Goal: Information Seeking & Learning: Check status

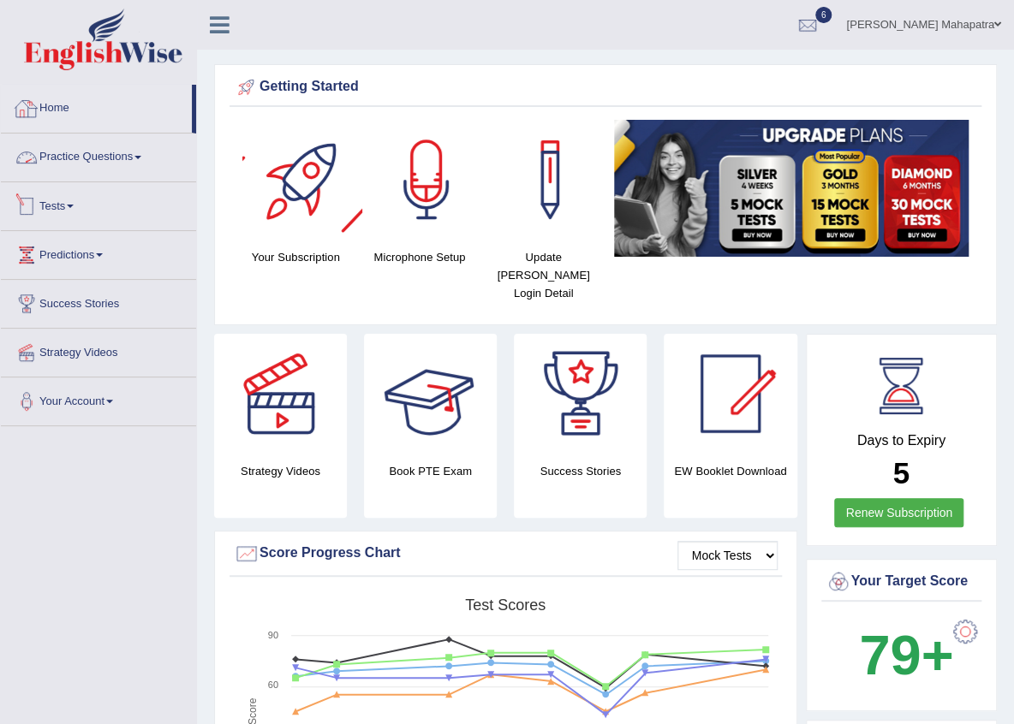
click at [57, 214] on link "Tests" at bounding box center [98, 203] width 195 height 43
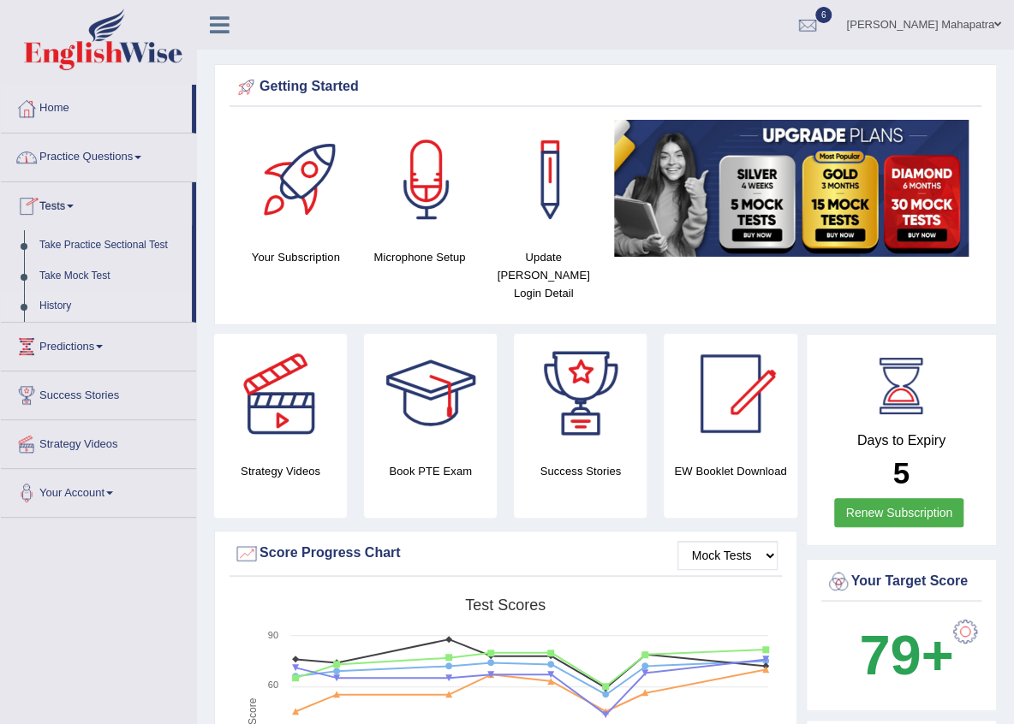
click at [64, 294] on link "History" at bounding box center [112, 306] width 160 height 31
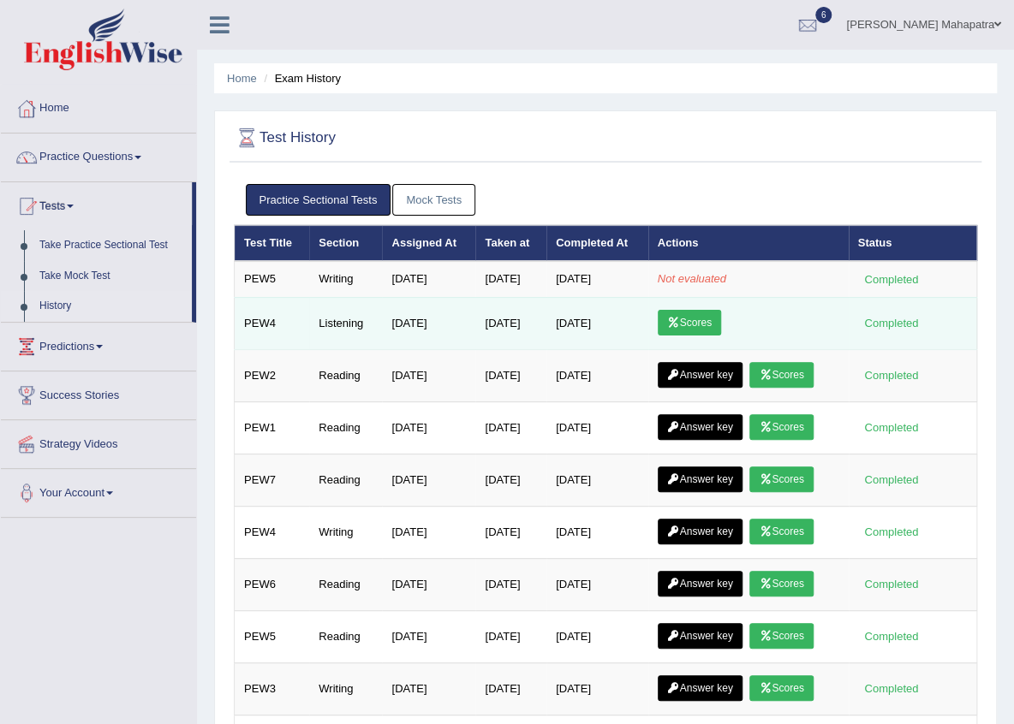
click at [674, 324] on icon at bounding box center [673, 323] width 13 height 10
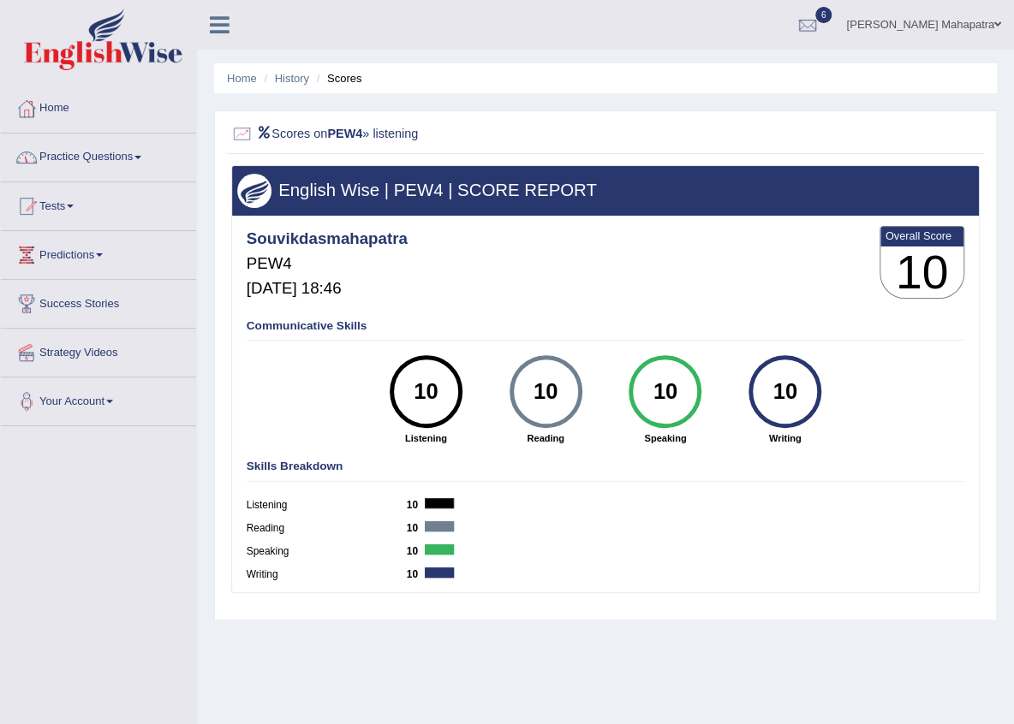
click at [68, 108] on link "Home" at bounding box center [98, 106] width 195 height 43
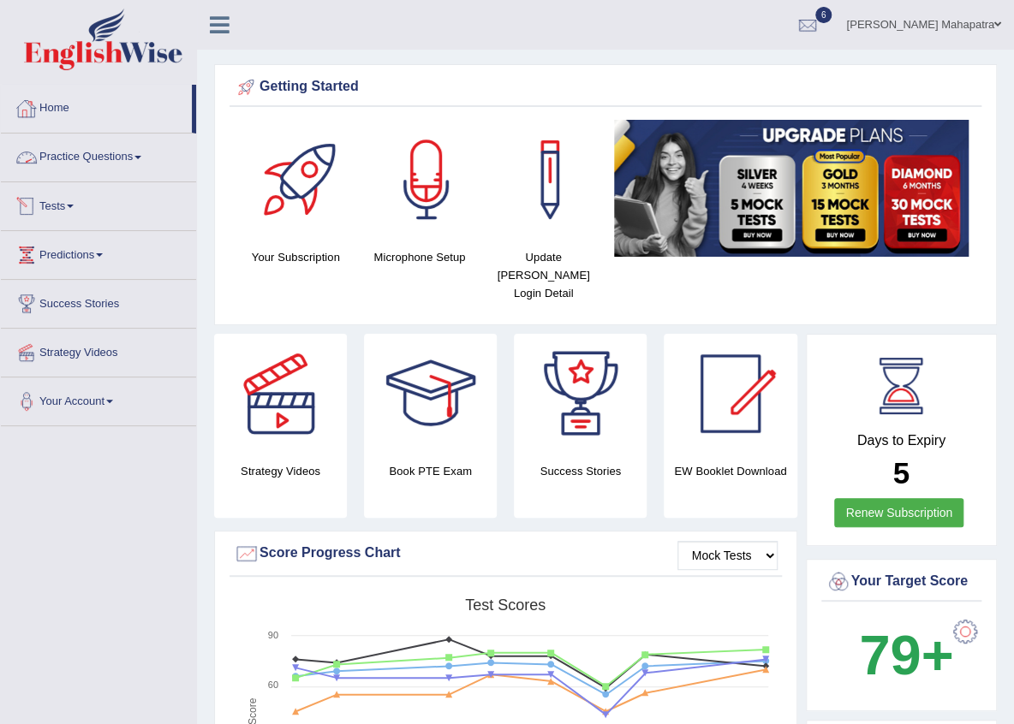
click at [35, 210] on div at bounding box center [27, 206] width 26 height 26
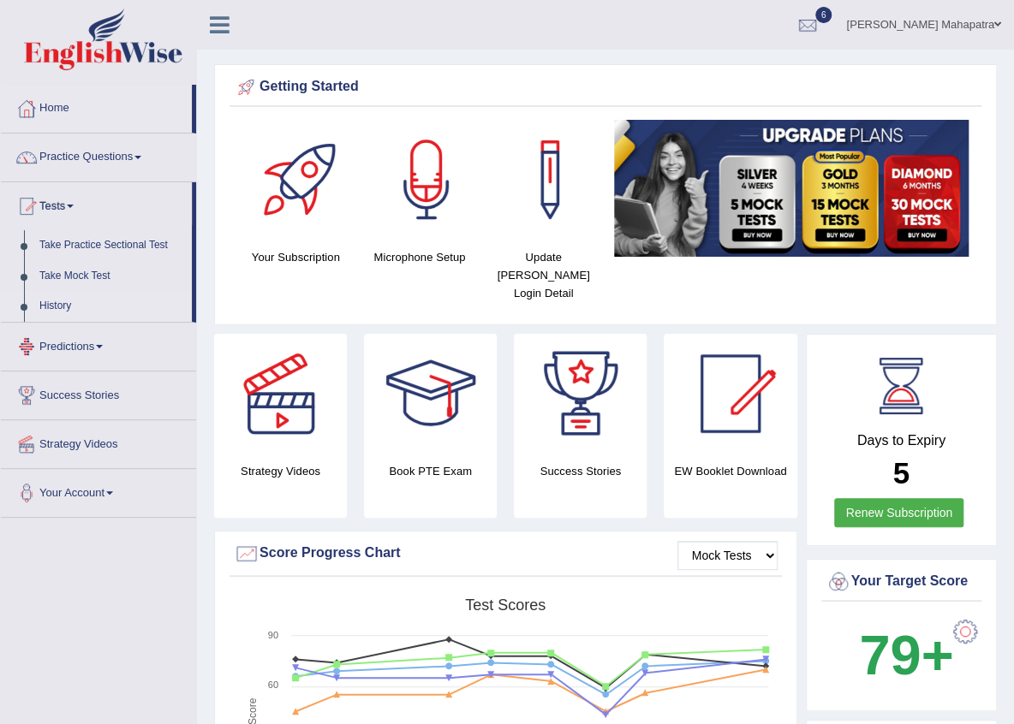
click at [63, 296] on link "History" at bounding box center [112, 306] width 160 height 31
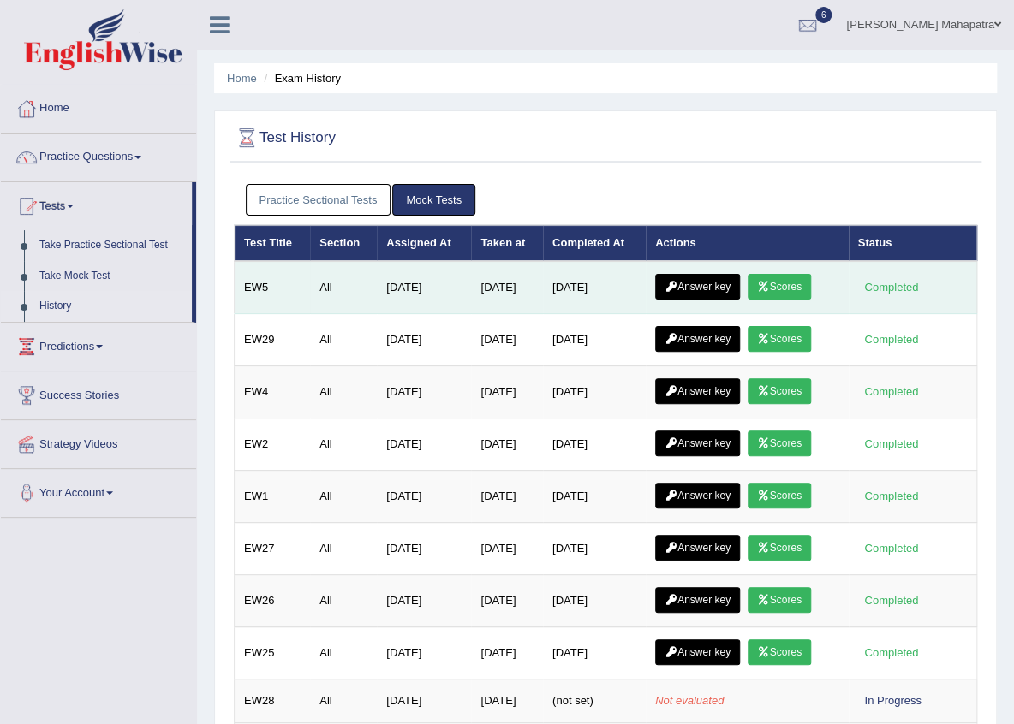
click at [689, 283] on link "Answer key" at bounding box center [697, 287] width 85 height 26
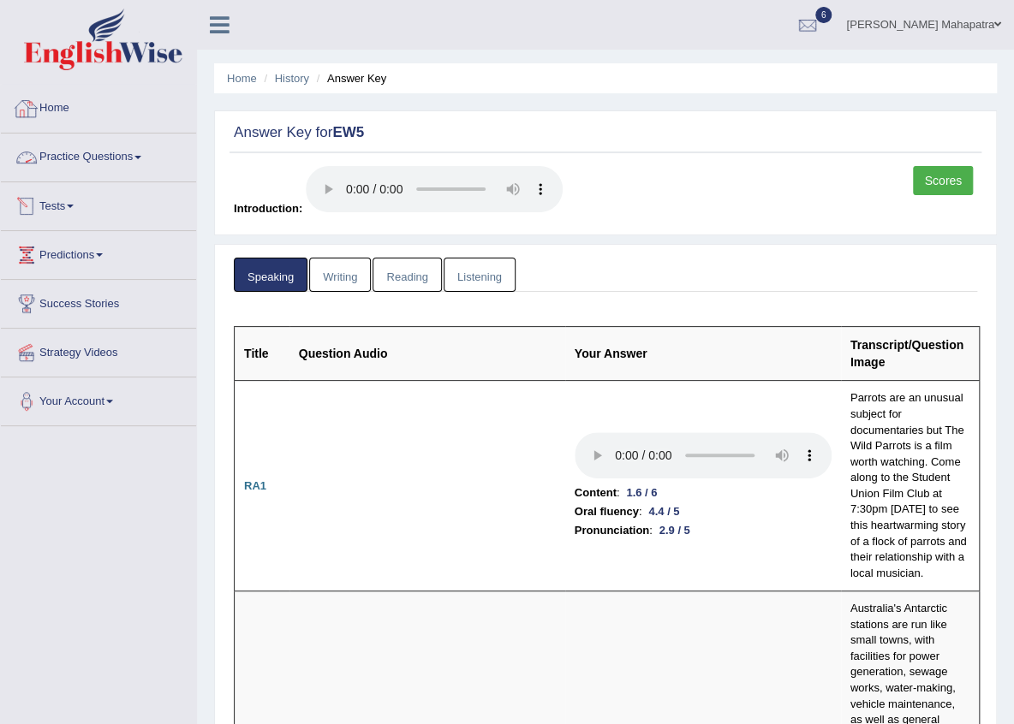
click at [60, 104] on link "Home" at bounding box center [98, 106] width 195 height 43
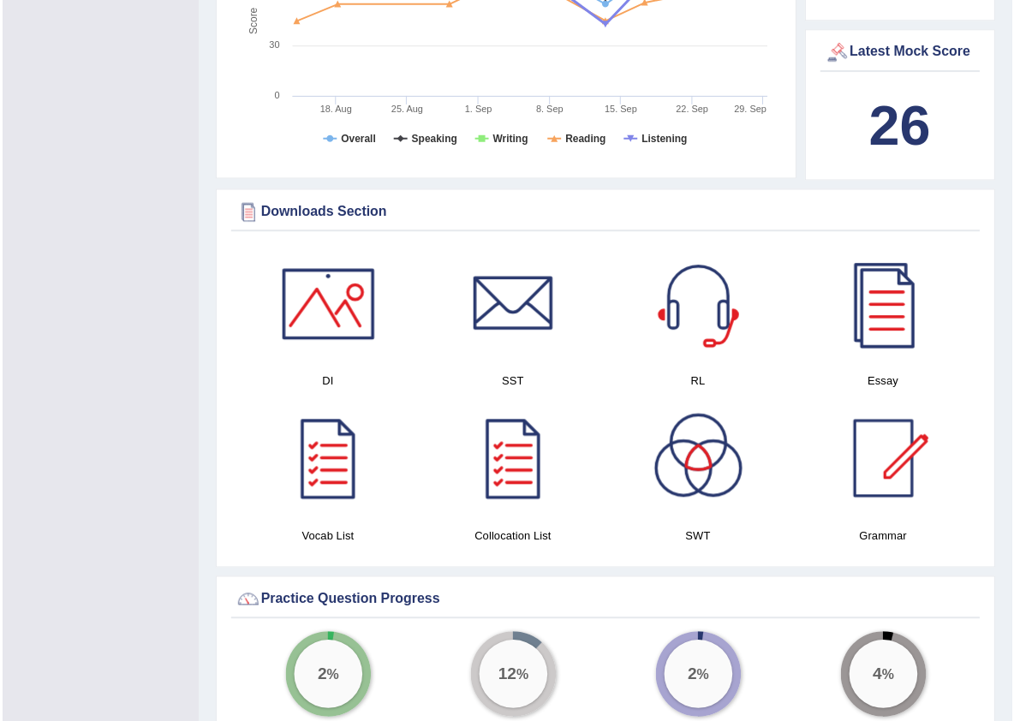
scroll to position [778, 0]
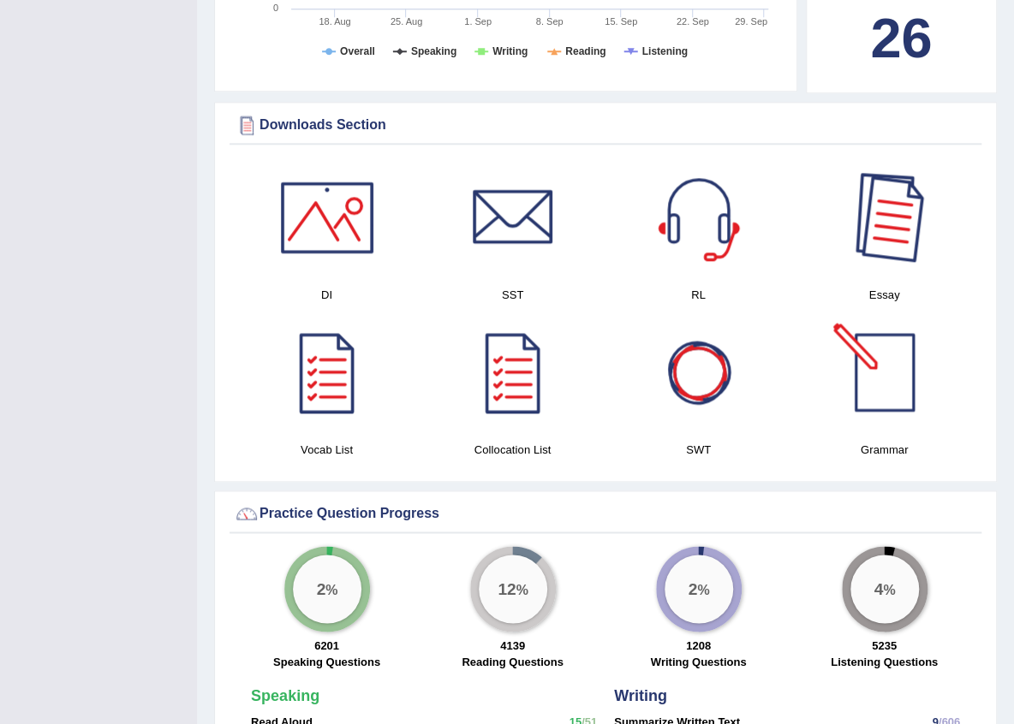
click at [889, 178] on div at bounding box center [884, 218] width 120 height 120
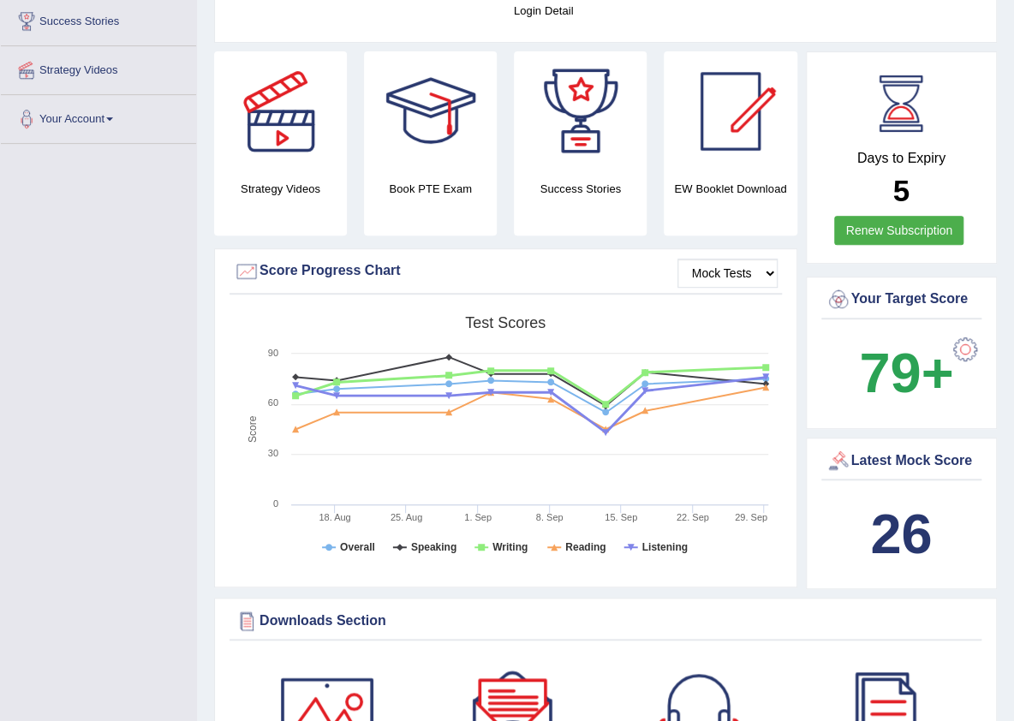
scroll to position [0, 0]
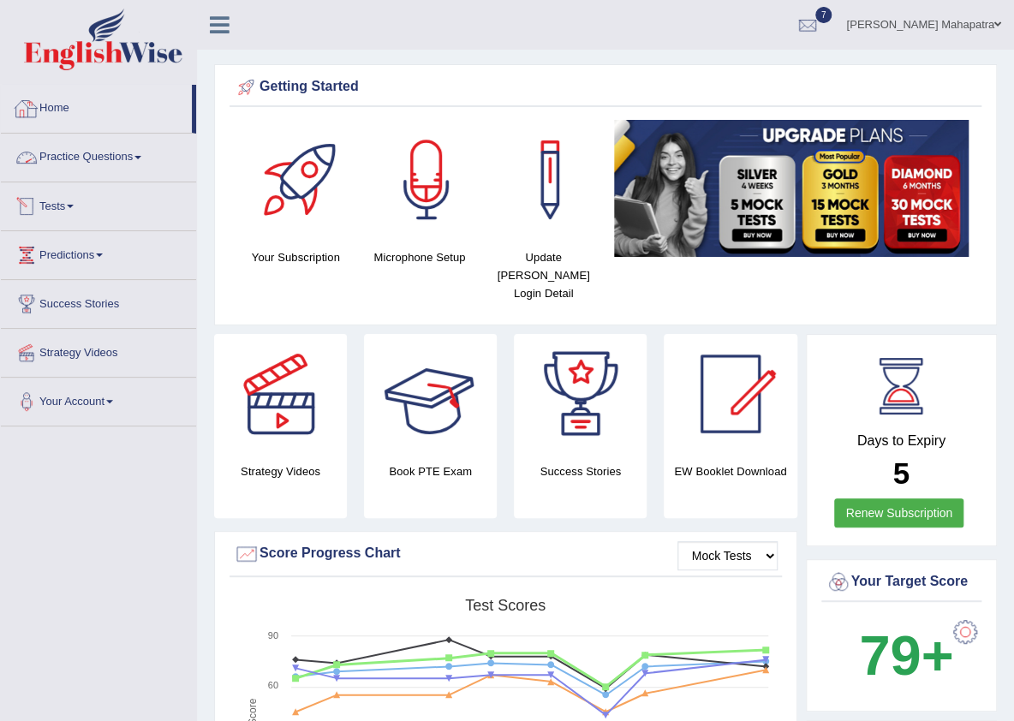
click at [70, 145] on link "Practice Questions" at bounding box center [98, 155] width 195 height 43
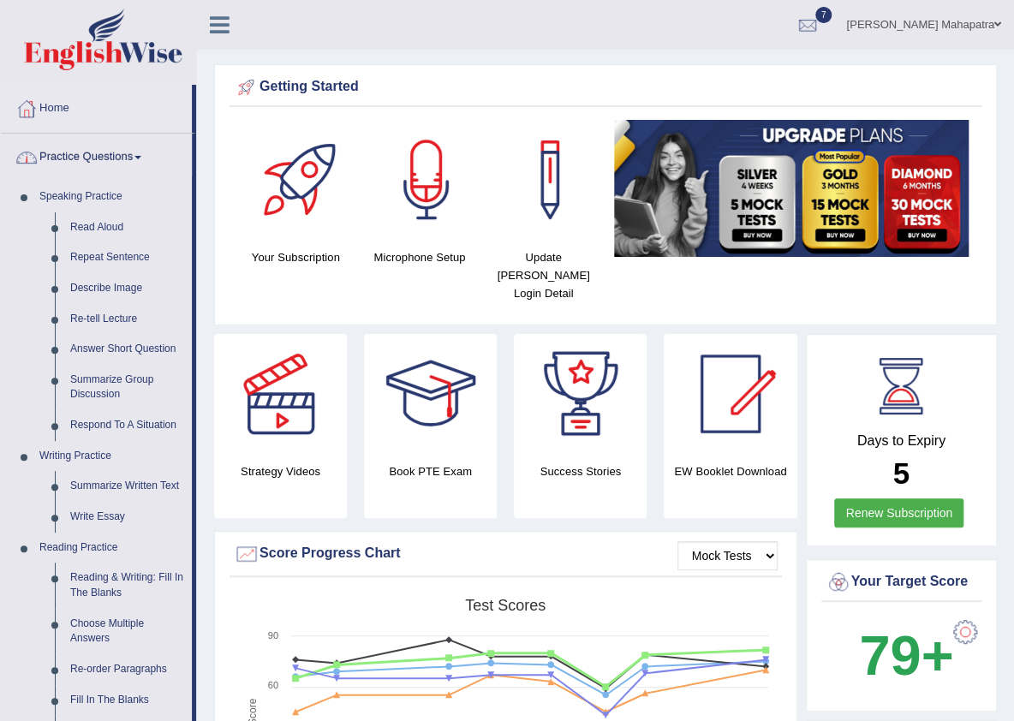
click at [92, 155] on link "Practice Questions" at bounding box center [96, 155] width 191 height 43
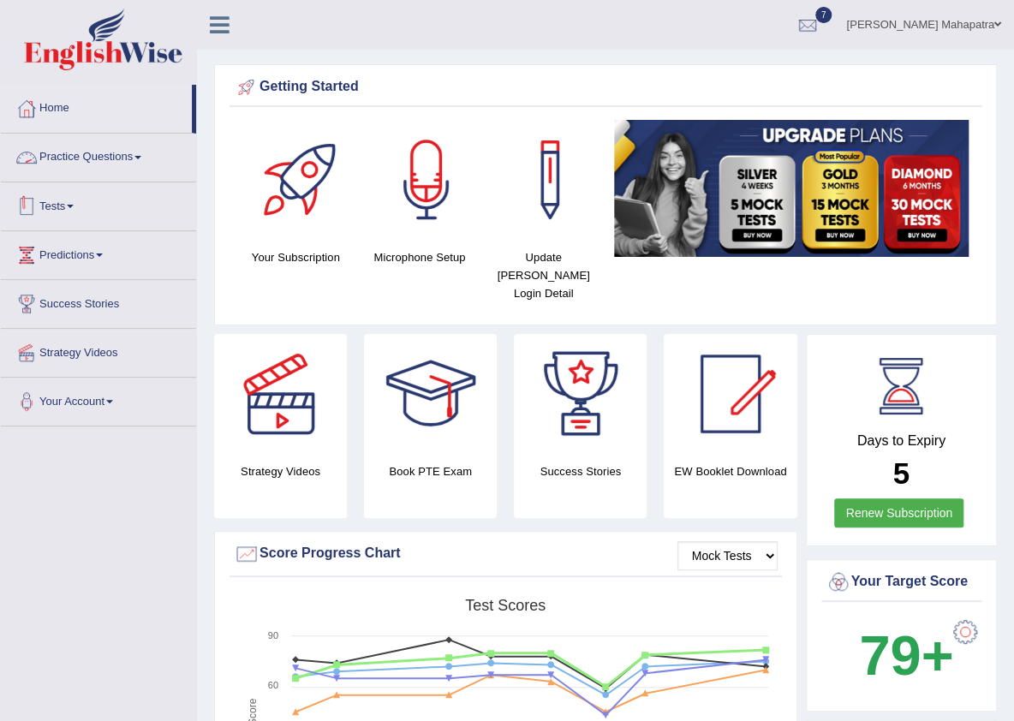
click at [74, 199] on link "Tests" at bounding box center [98, 203] width 195 height 43
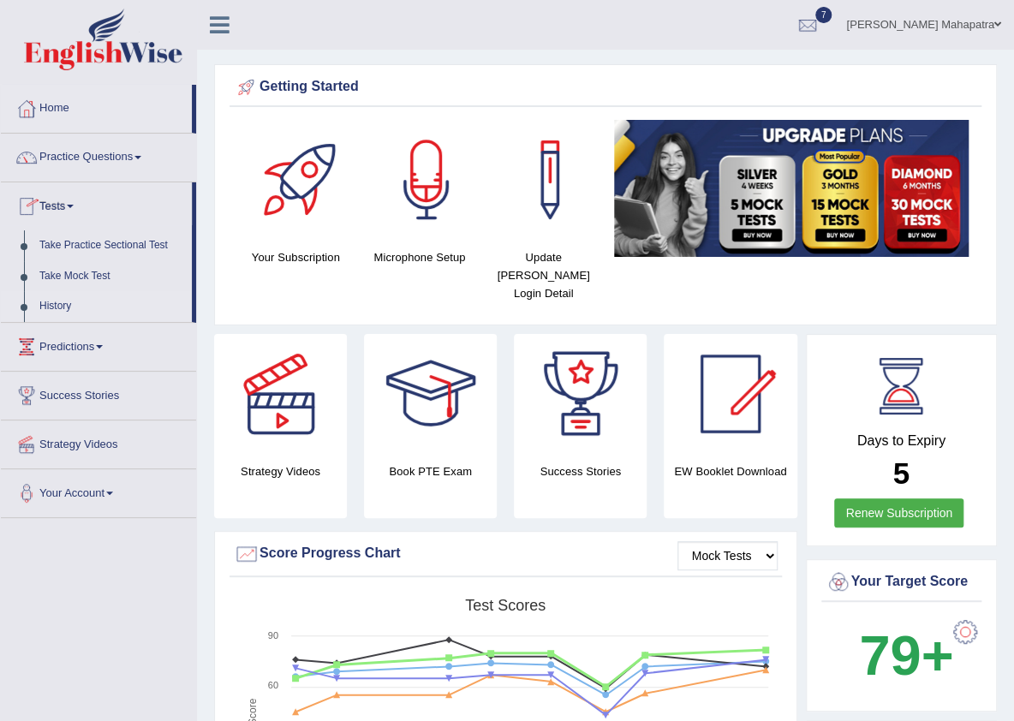
click at [57, 306] on link "History" at bounding box center [112, 306] width 160 height 31
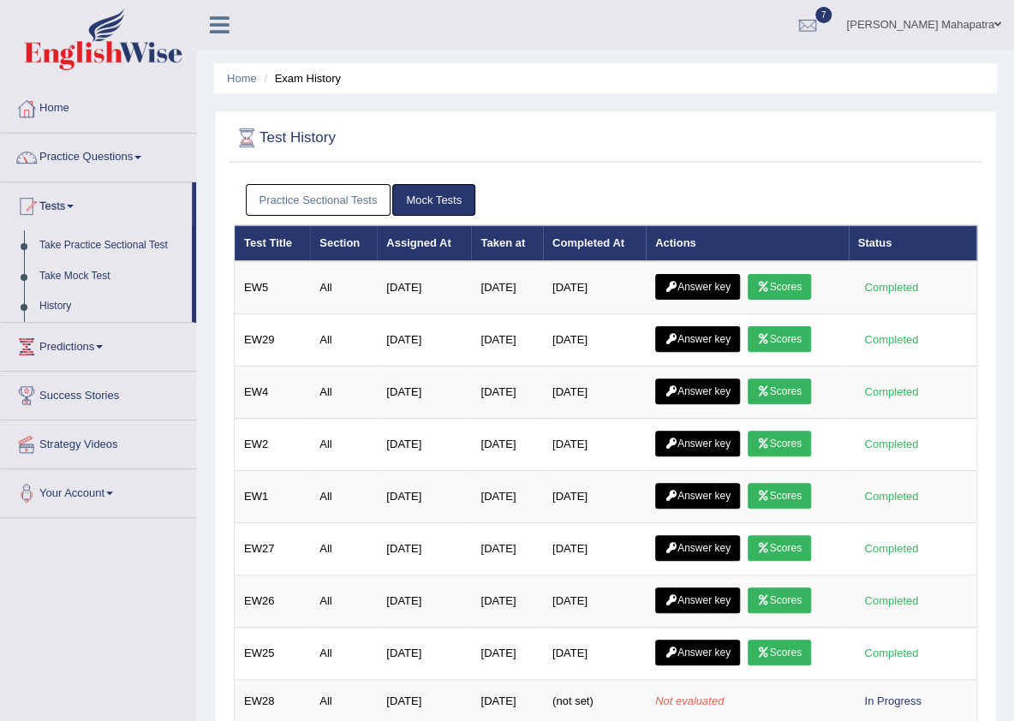
click at [313, 201] on link "Practice Sectional Tests" at bounding box center [319, 200] width 146 height 32
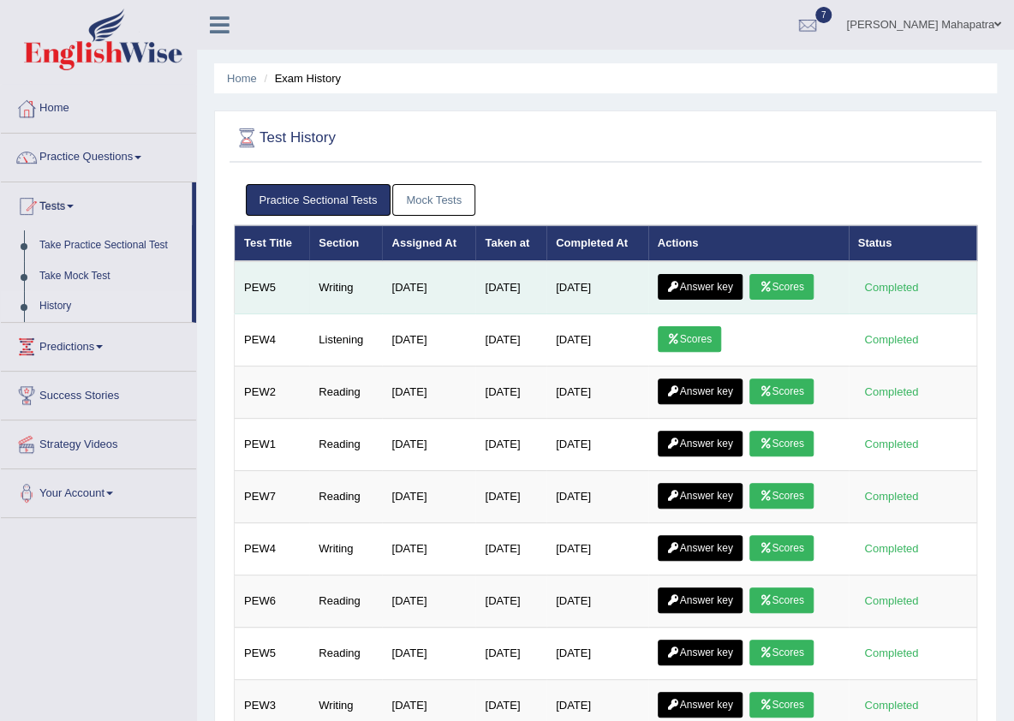
click at [729, 290] on link "Answer key" at bounding box center [700, 287] width 85 height 26
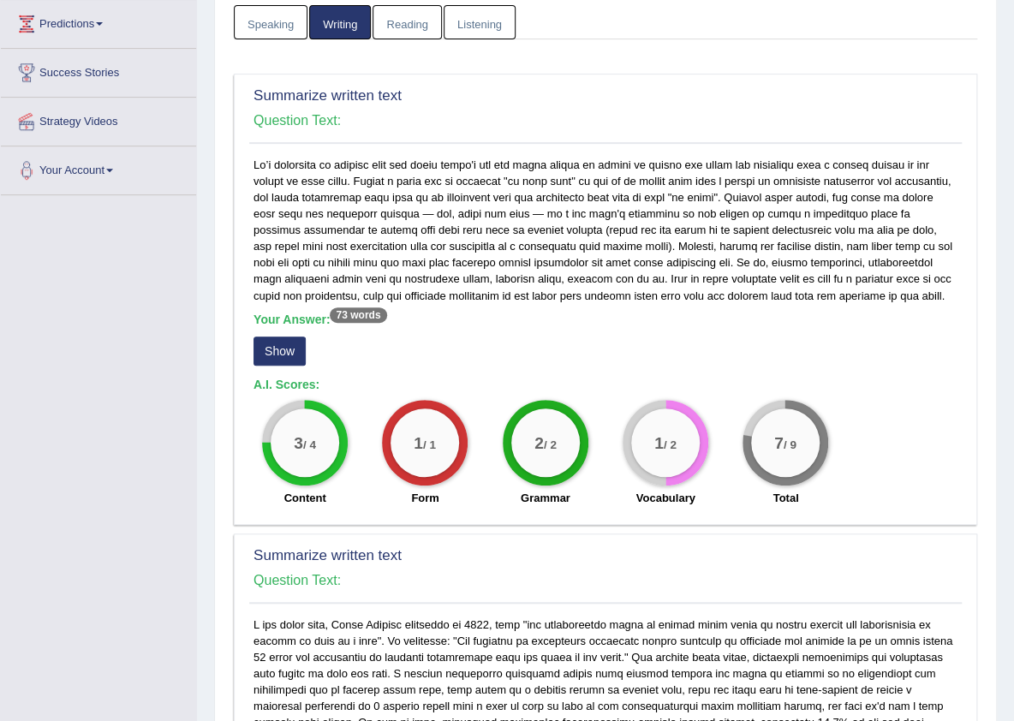
scroll to position [233, 0]
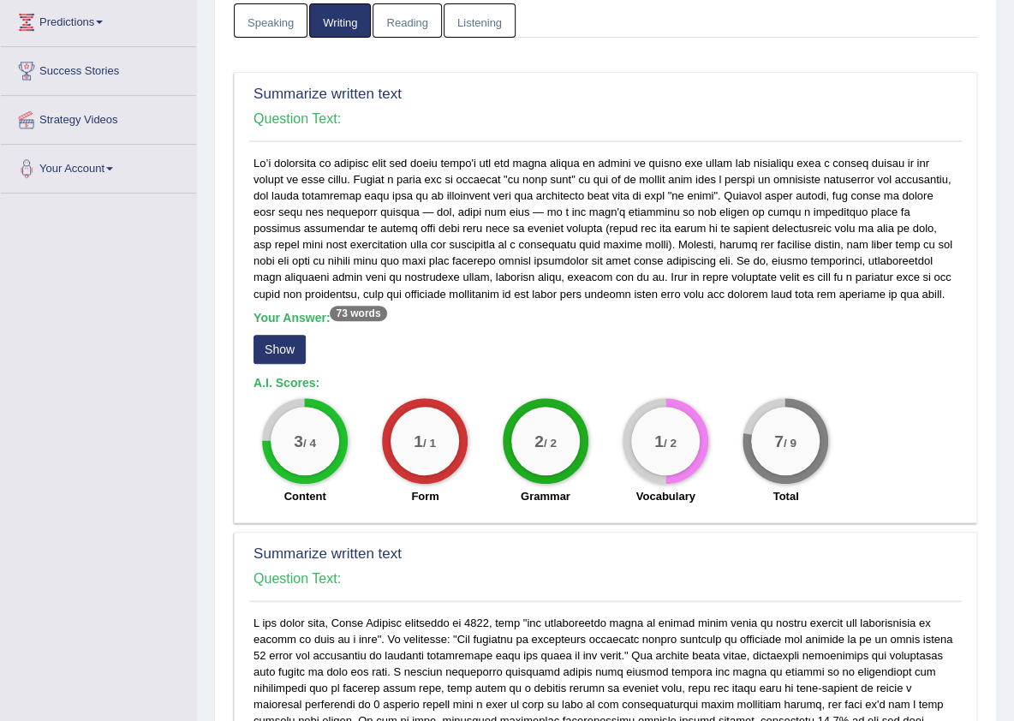
click at [278, 356] on button "Show" at bounding box center [279, 349] width 52 height 29
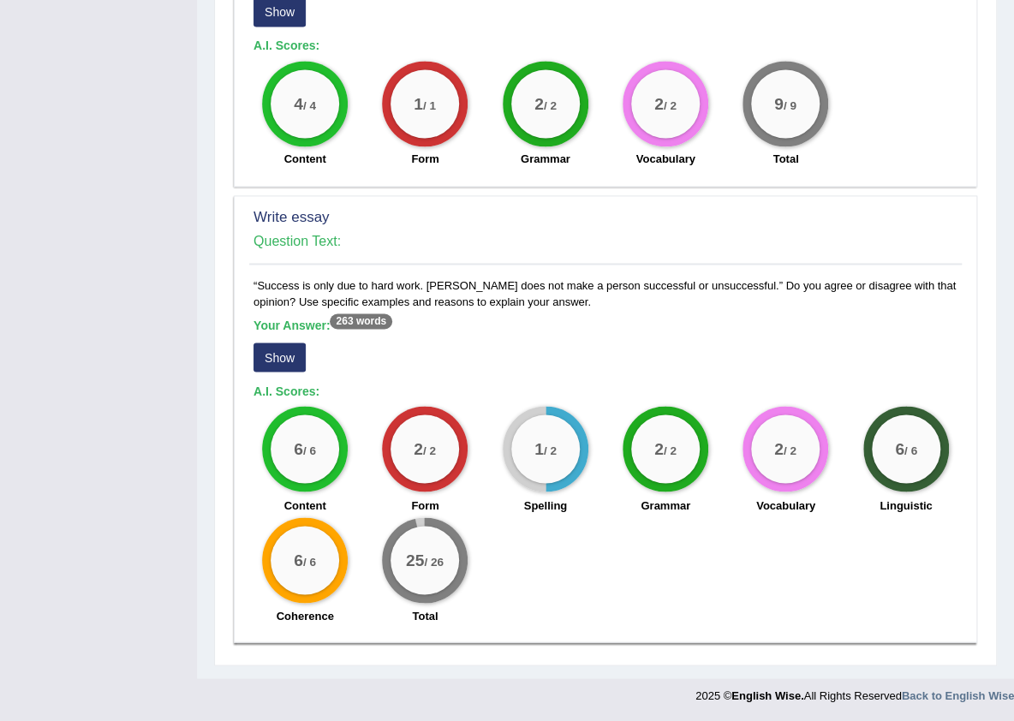
scroll to position [1093, 0]
click at [257, 342] on button "Show" at bounding box center [279, 356] width 52 height 29
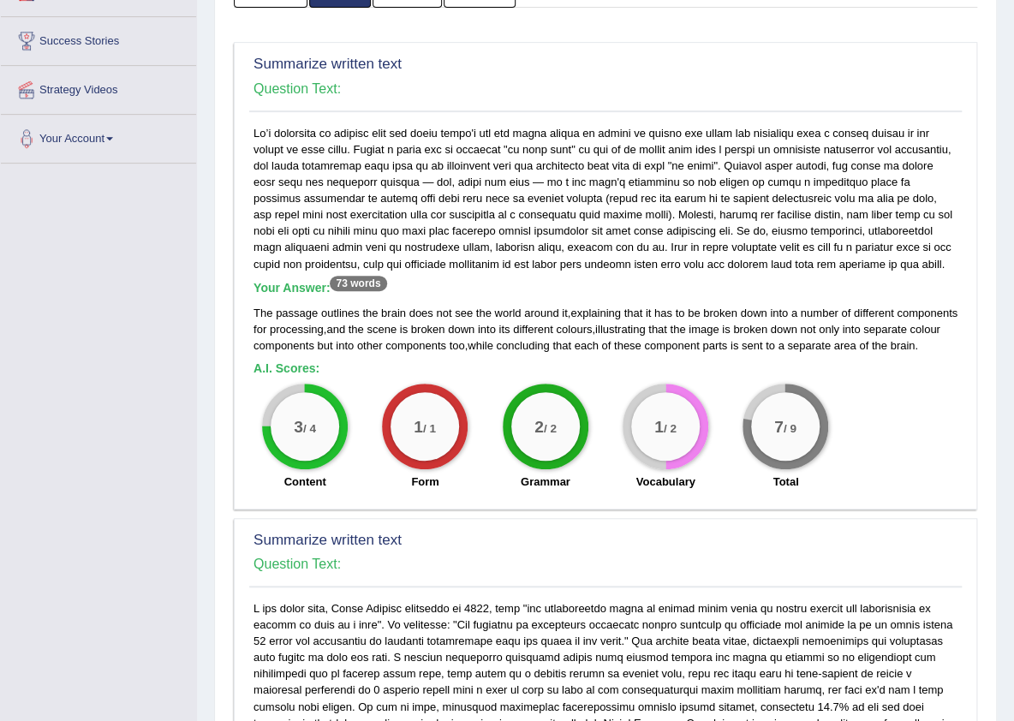
scroll to position [0, 0]
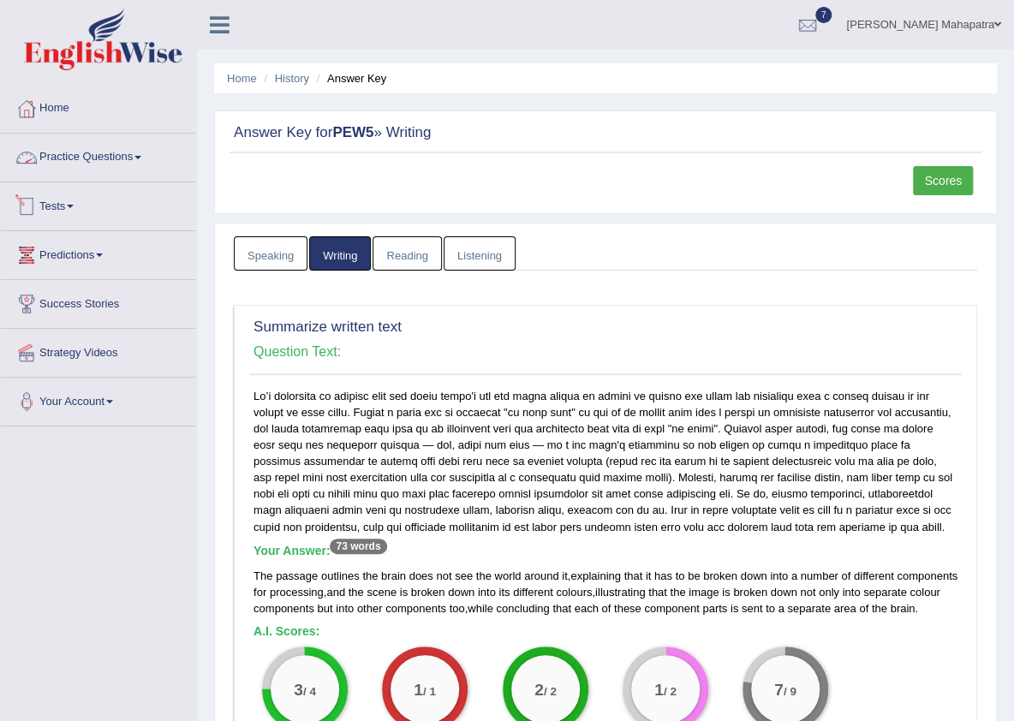
click at [75, 143] on link "Practice Questions" at bounding box center [98, 155] width 195 height 43
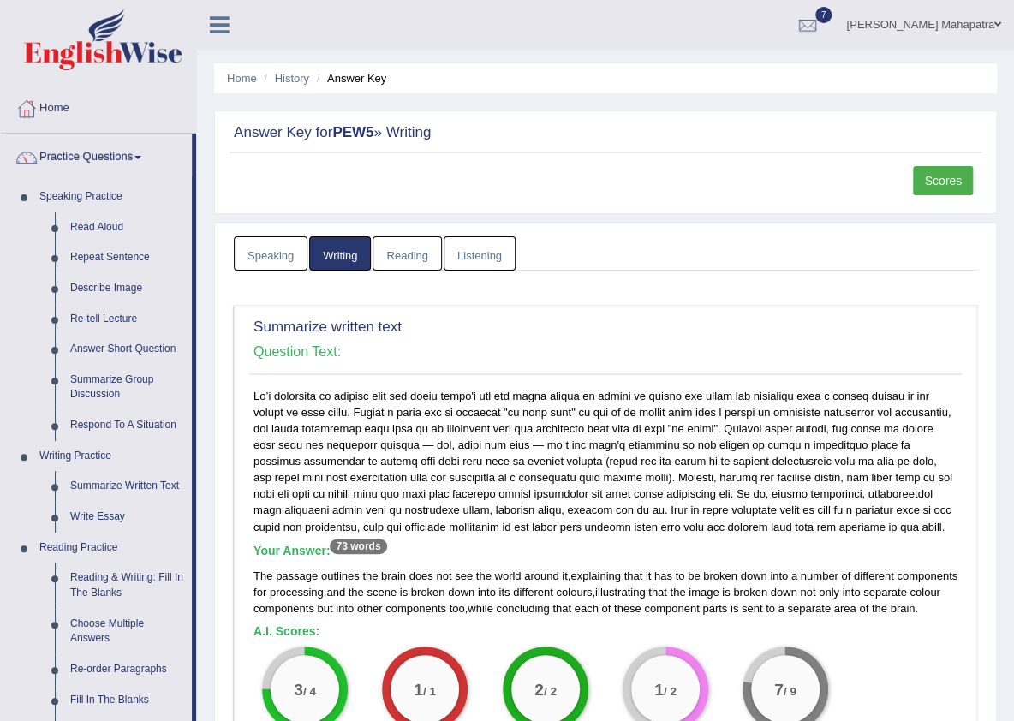
click at [102, 166] on link "Practice Questions" at bounding box center [96, 155] width 191 height 43
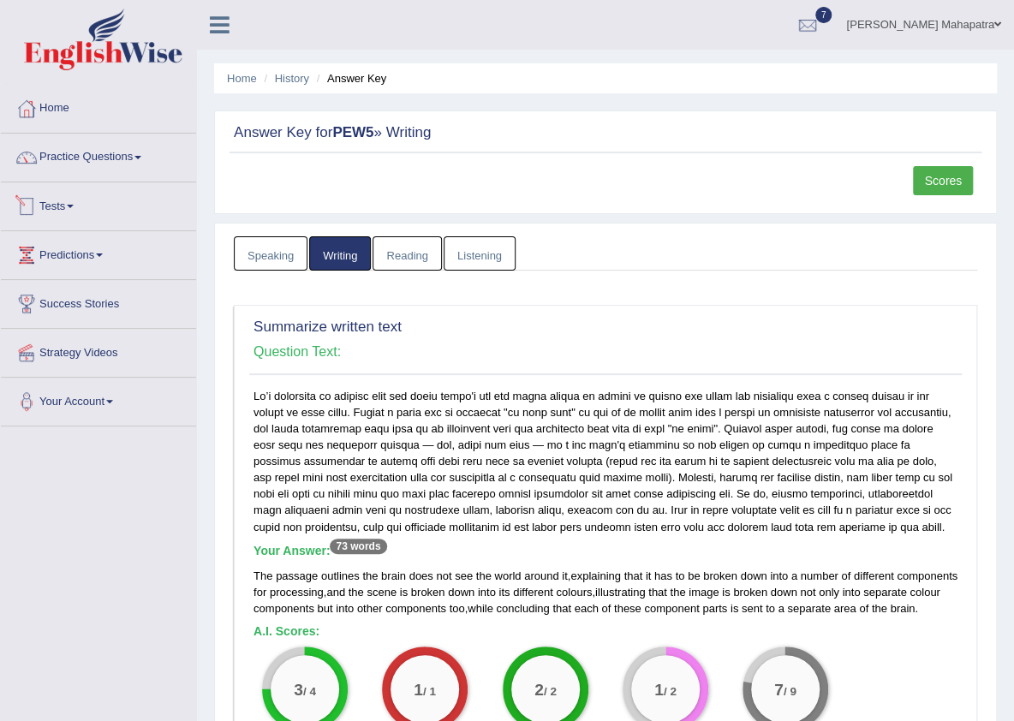
click at [48, 194] on link "Tests" at bounding box center [98, 203] width 195 height 43
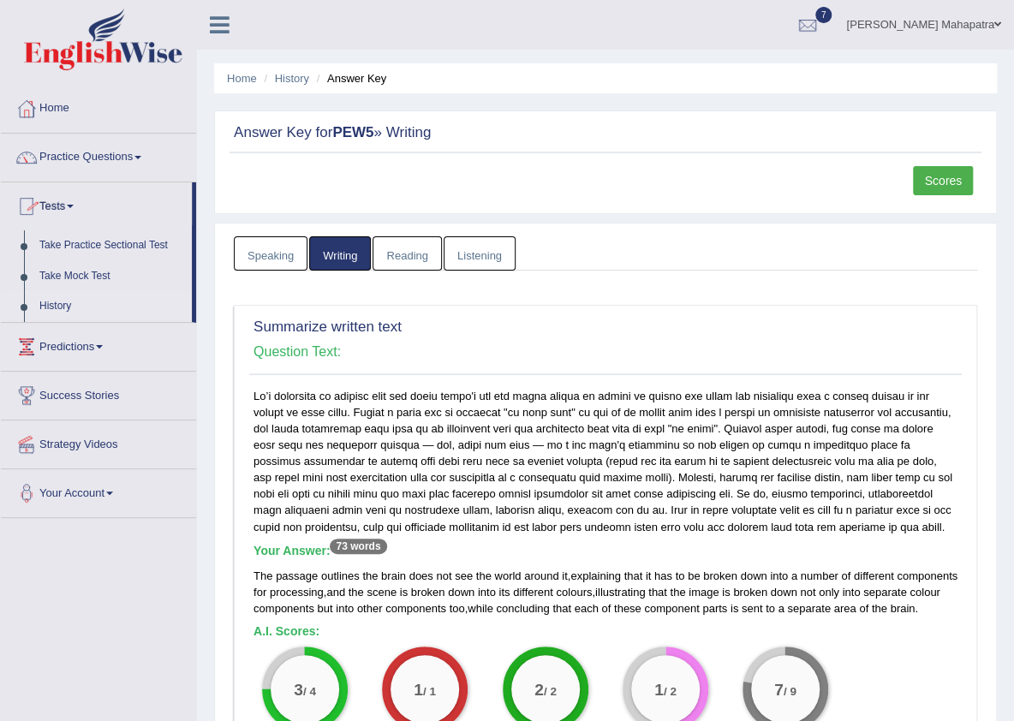
click at [57, 313] on link "History" at bounding box center [112, 306] width 160 height 31
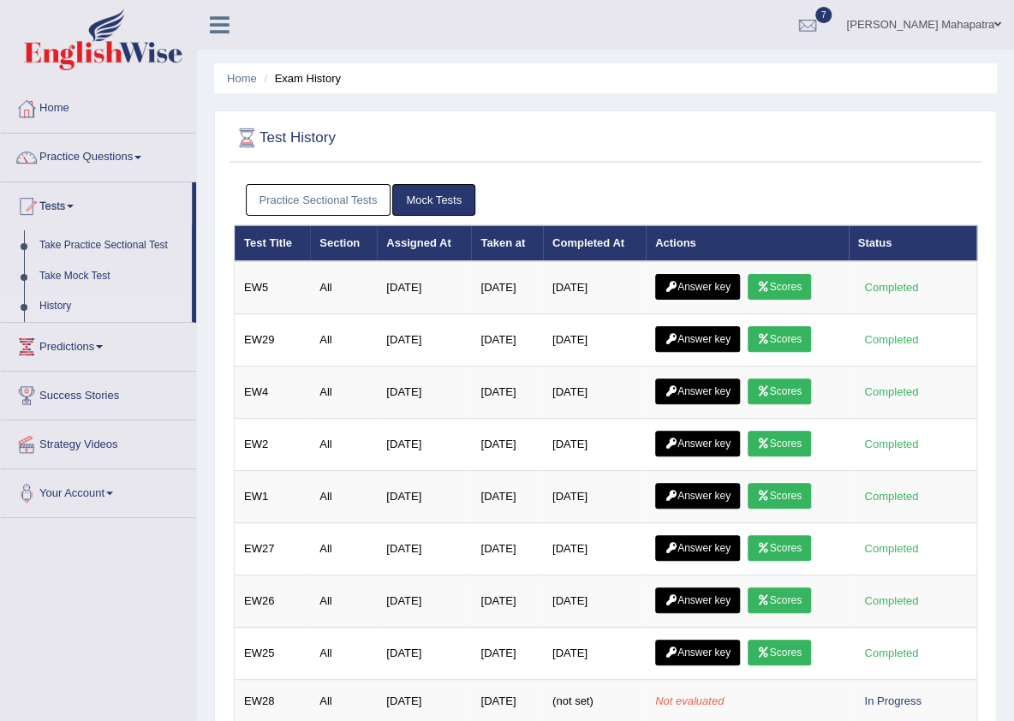
click at [359, 205] on link "Practice Sectional Tests" at bounding box center [319, 200] width 146 height 32
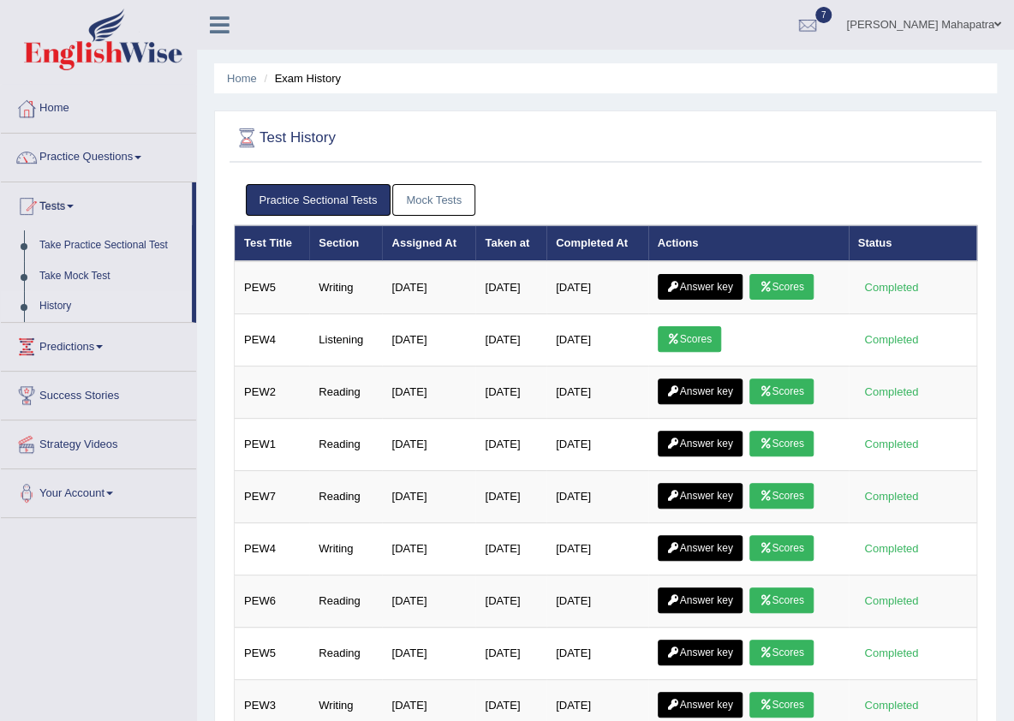
click at [410, 197] on link "Mock Tests" at bounding box center [433, 200] width 83 height 32
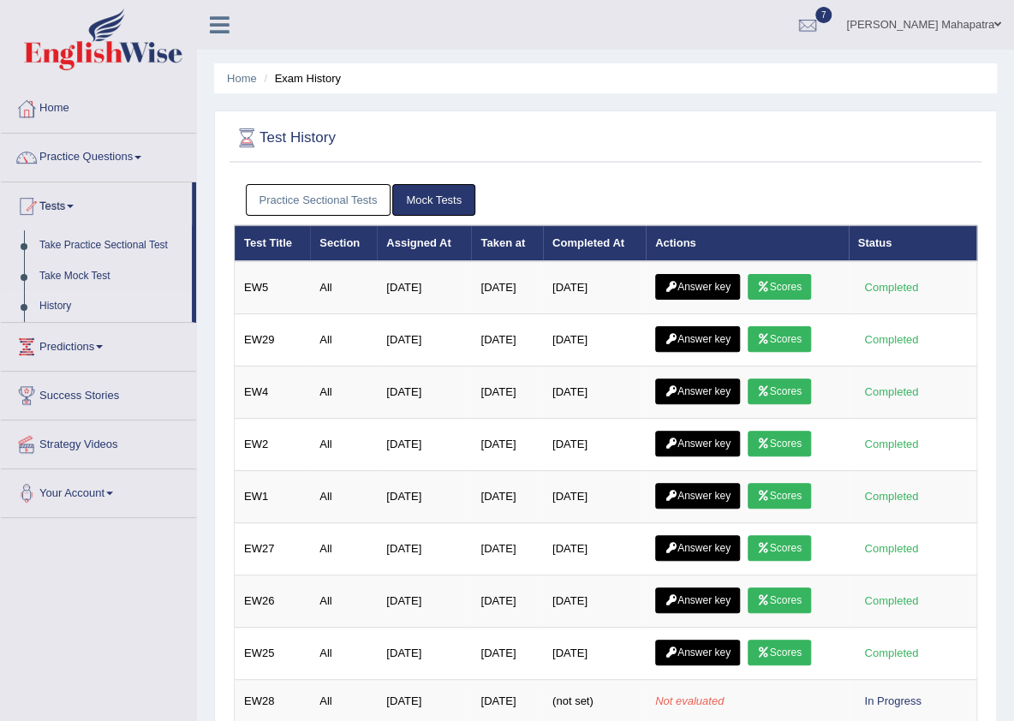
click at [321, 193] on link "Practice Sectional Tests" at bounding box center [319, 200] width 146 height 32
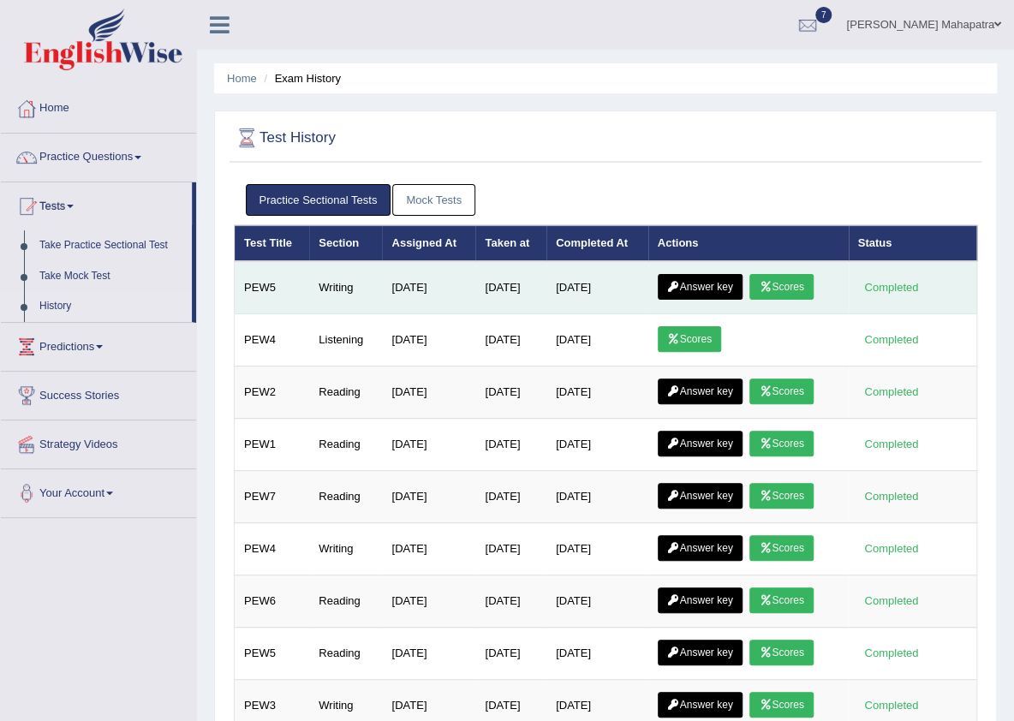
click at [789, 289] on link "Scores" at bounding box center [780, 287] width 63 height 26
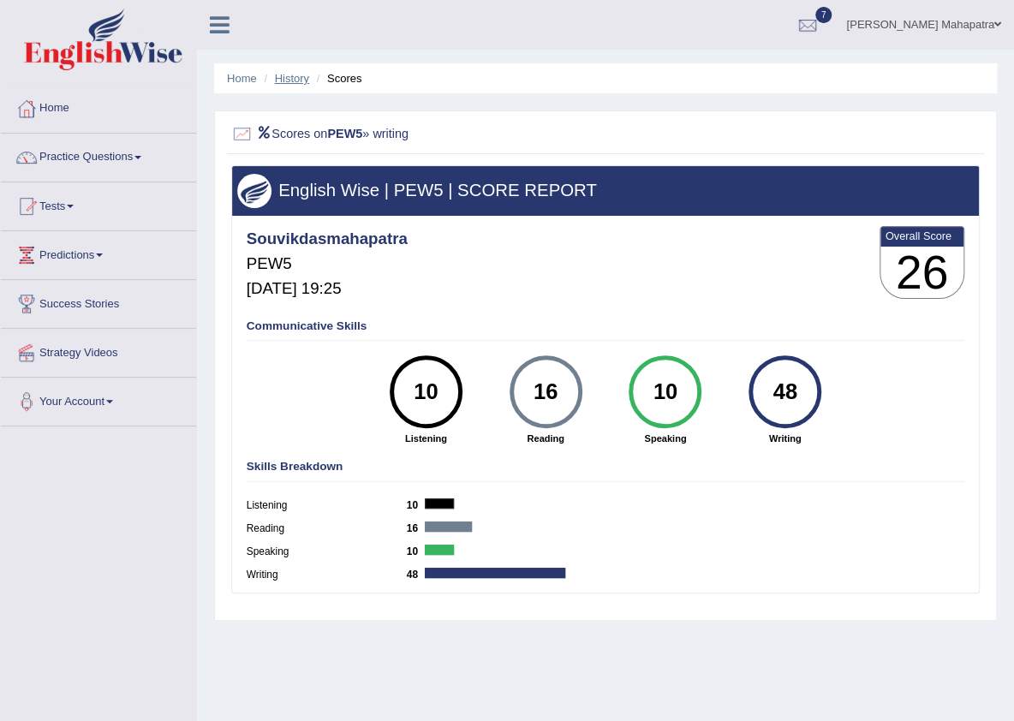
click at [293, 76] on link "History" at bounding box center [292, 78] width 34 height 13
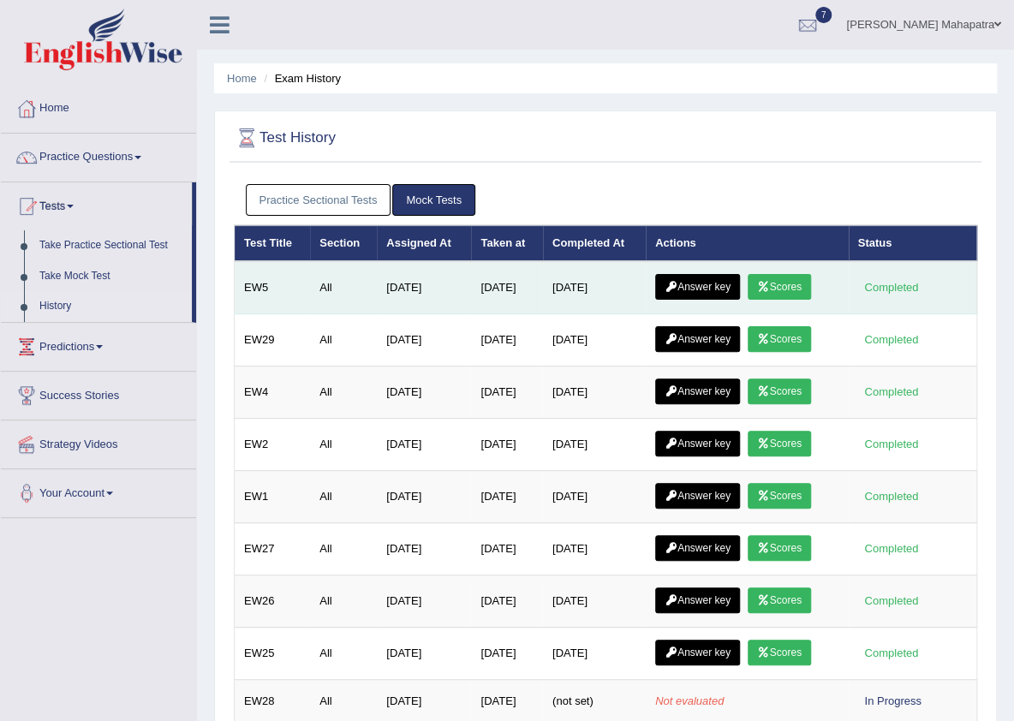
click at [793, 277] on link "Scores" at bounding box center [778, 287] width 63 height 26
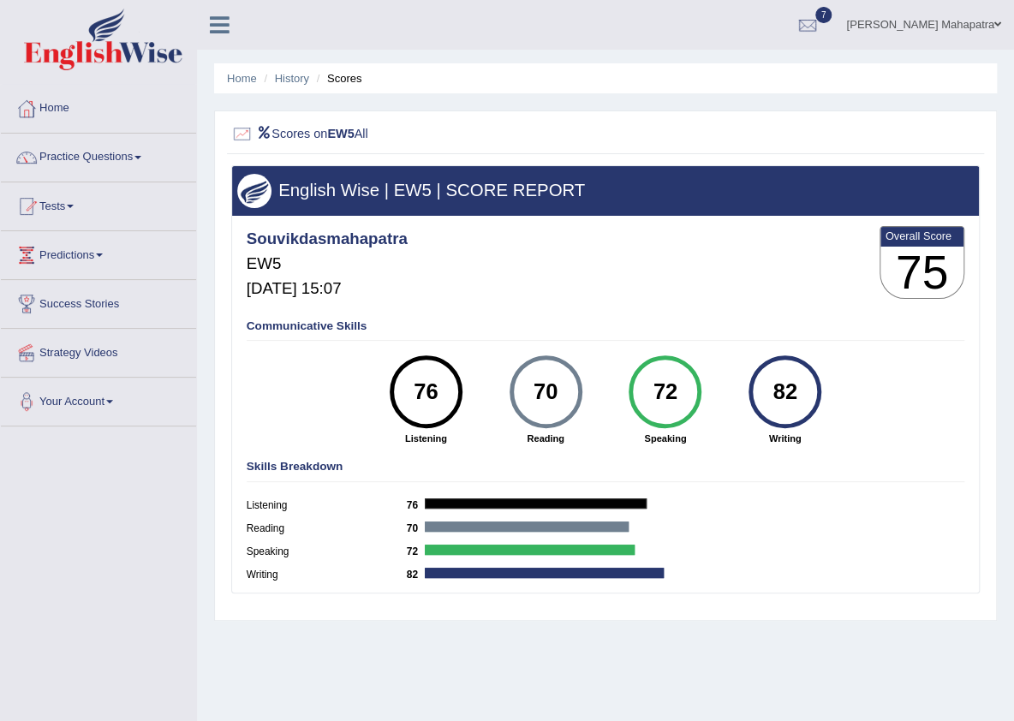
click at [277, 63] on ul "Home History Scores" at bounding box center [605, 78] width 783 height 30
click at [277, 72] on link "History" at bounding box center [292, 78] width 34 height 13
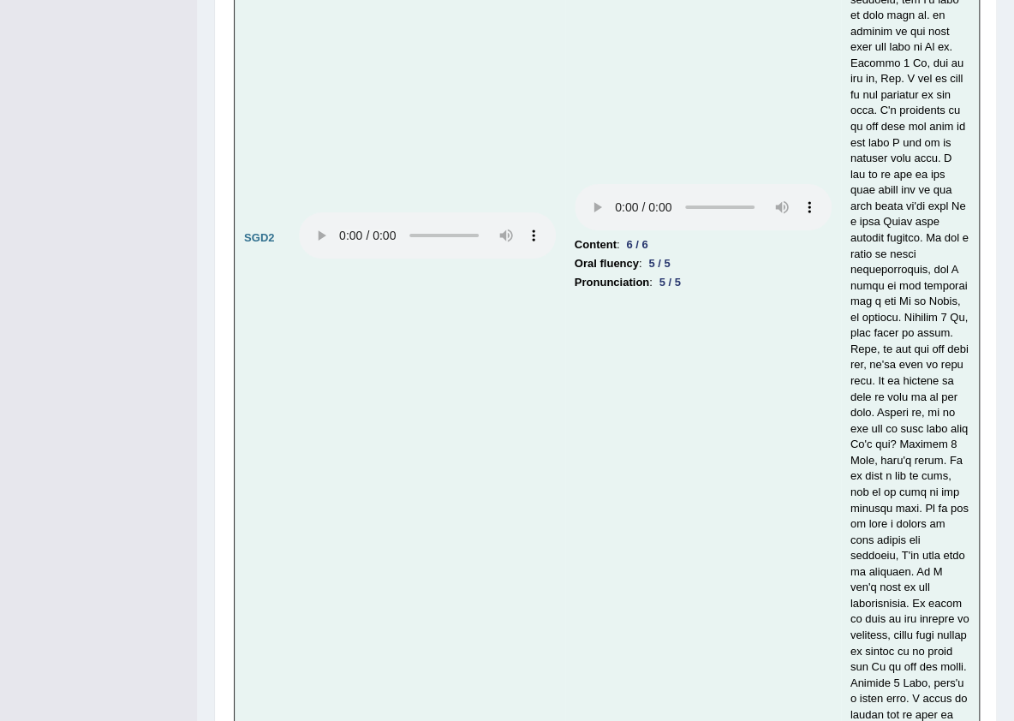
scroll to position [7762, 0]
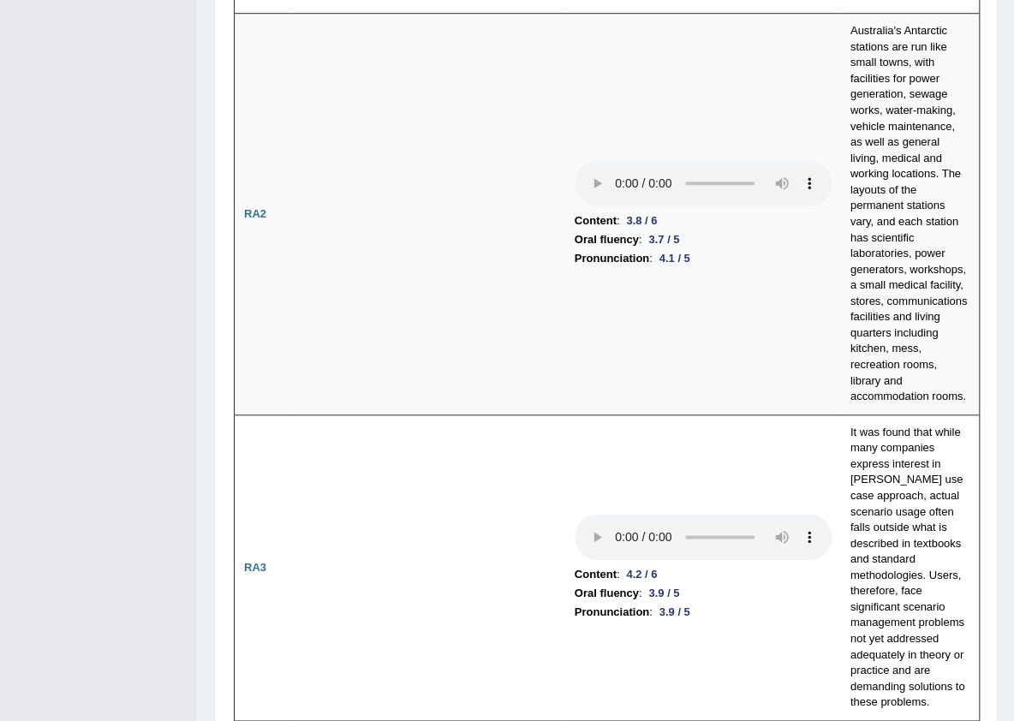
scroll to position [0, 0]
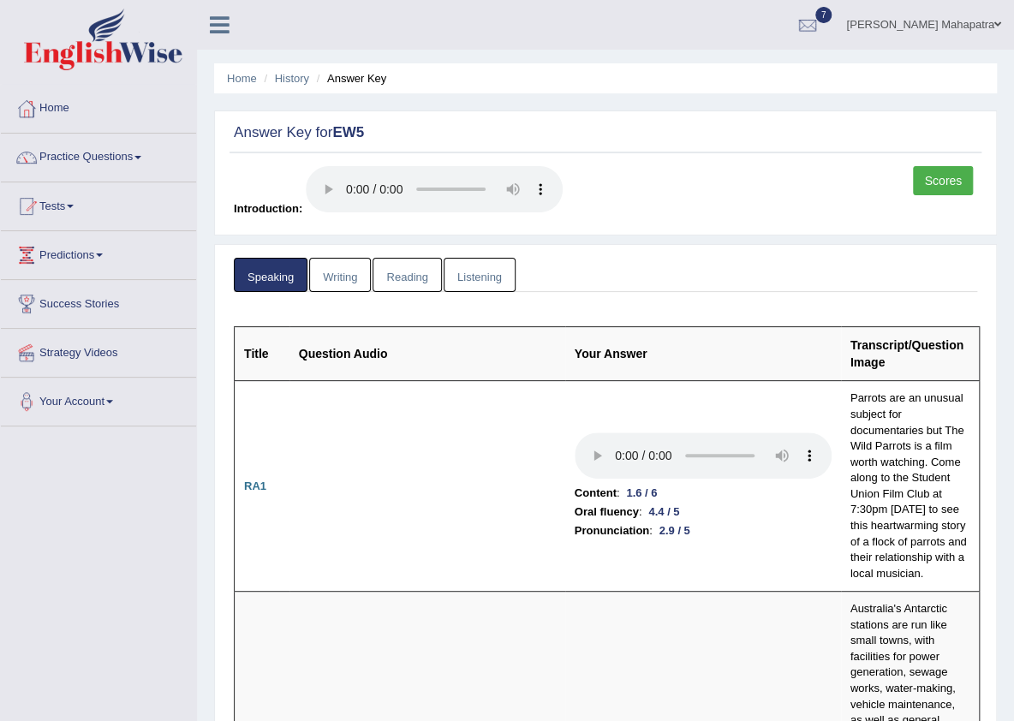
click at [976, 18] on link "Souvik Das Mahapatra" at bounding box center [923, 22] width 181 height 45
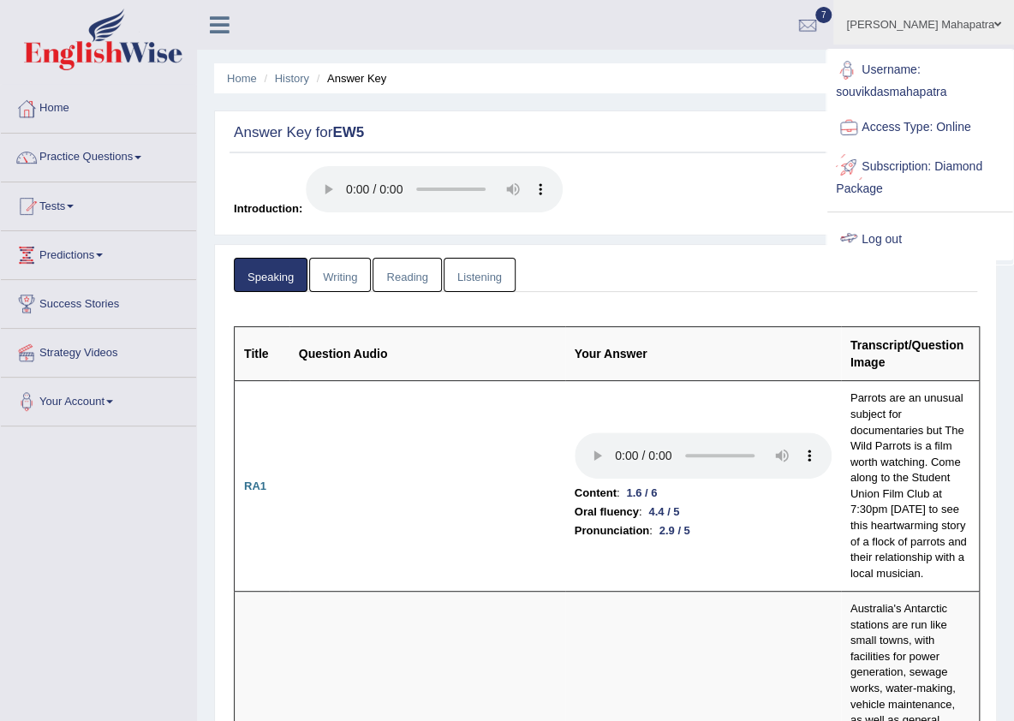
click at [880, 241] on link "Log out" at bounding box center [919, 239] width 185 height 39
